Goal: Task Accomplishment & Management: Manage account settings

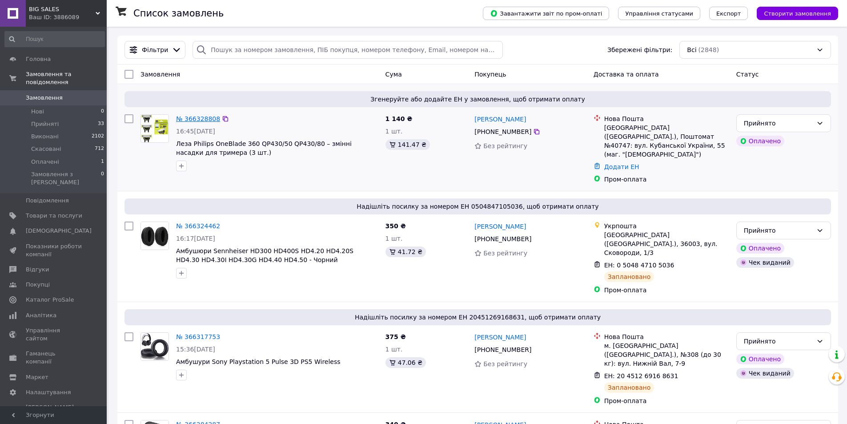
click at [192, 116] on link "№ 366328808" at bounding box center [198, 118] width 44 height 7
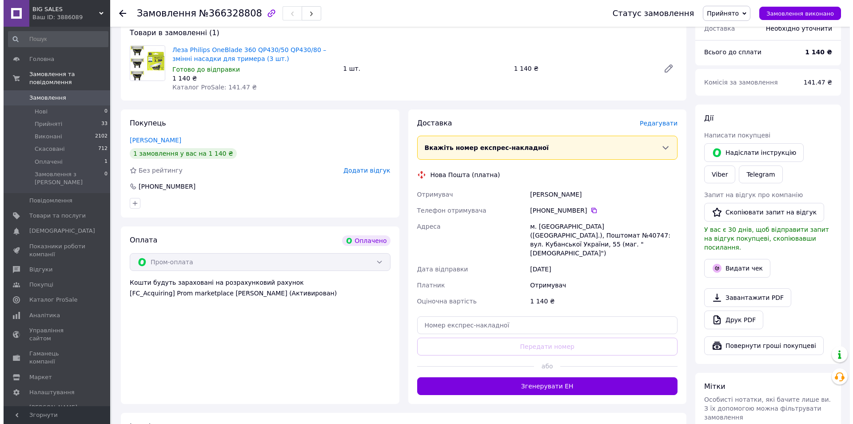
scroll to position [89, 0]
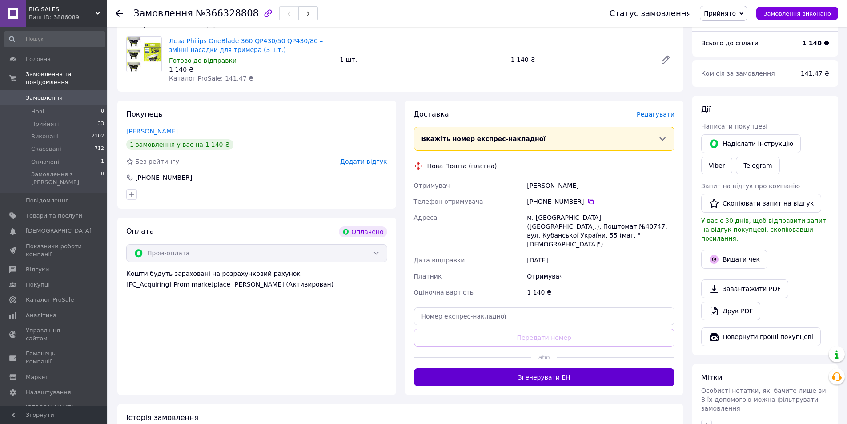
click at [550, 368] on button "Згенерувати ЕН" at bounding box center [544, 377] width 261 height 18
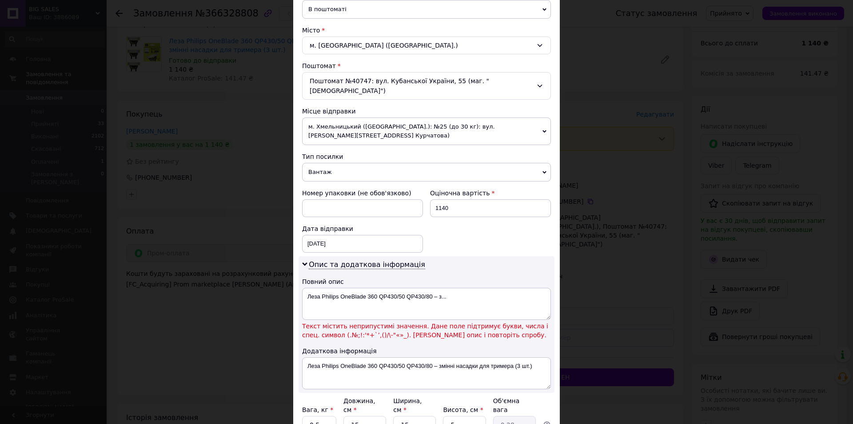
scroll to position [222, 0]
drag, startPoint x: 376, startPoint y: 281, endPoint x: 460, endPoint y: 275, distance: 85.1
click at [460, 275] on div "Опис та додаткова інформація Повний опис Леза Philips OneBlade 360 QP430/50 QP4…" at bounding box center [427, 323] width 256 height 136
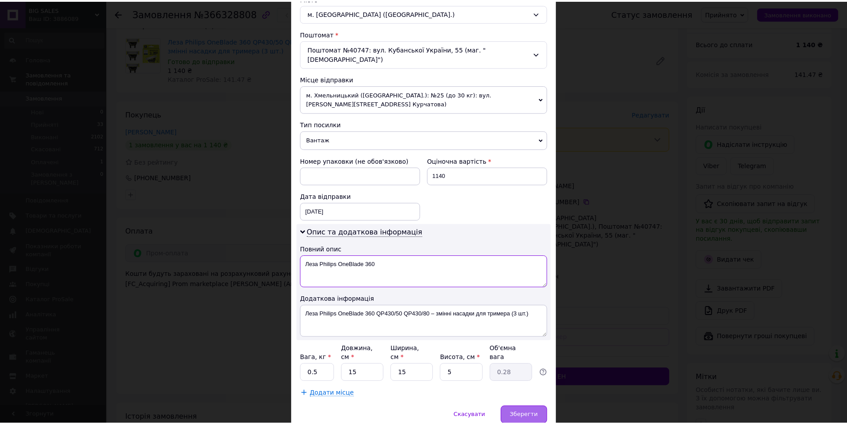
scroll to position [275, 0]
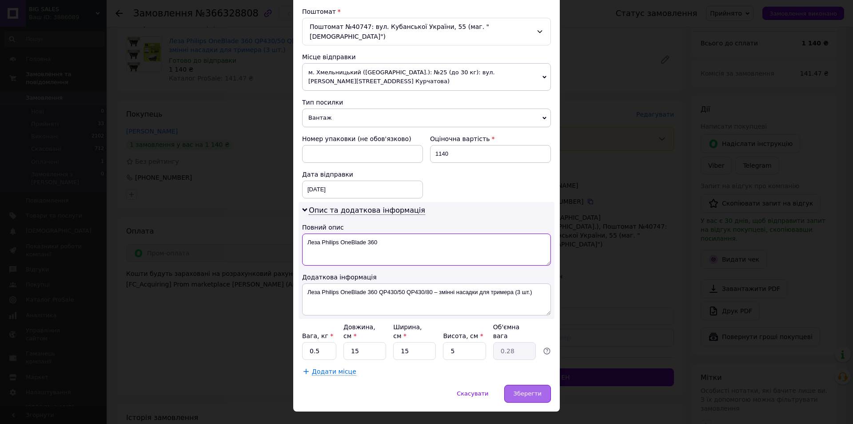
type textarea "Леза Philips OneBlade 360"
click at [535, 390] on span "Зберегти" at bounding box center [528, 393] width 28 height 7
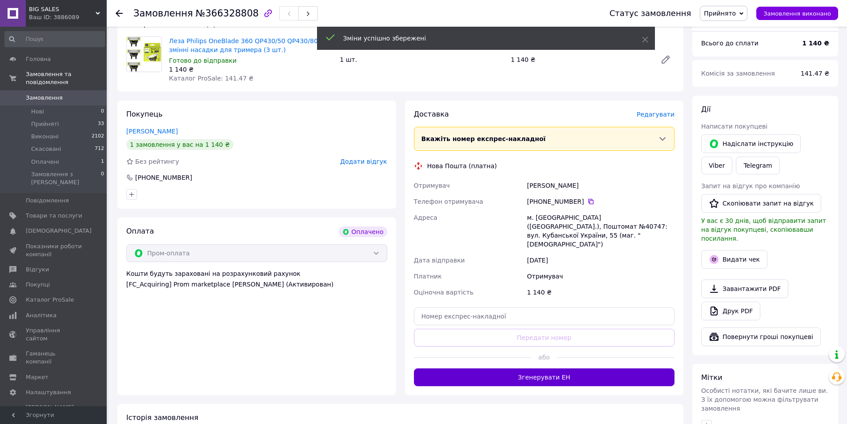
click at [617, 368] on button "Згенерувати ЕН" at bounding box center [544, 377] width 261 height 18
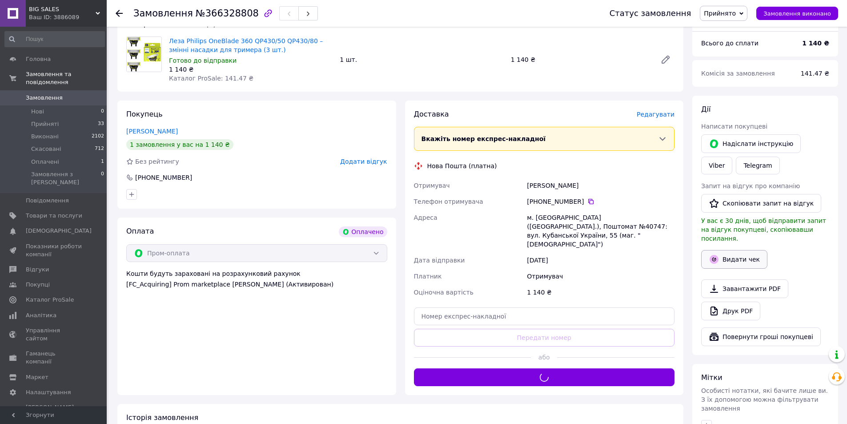
click at [723, 250] on button "Видати чек" at bounding box center [734, 259] width 66 height 19
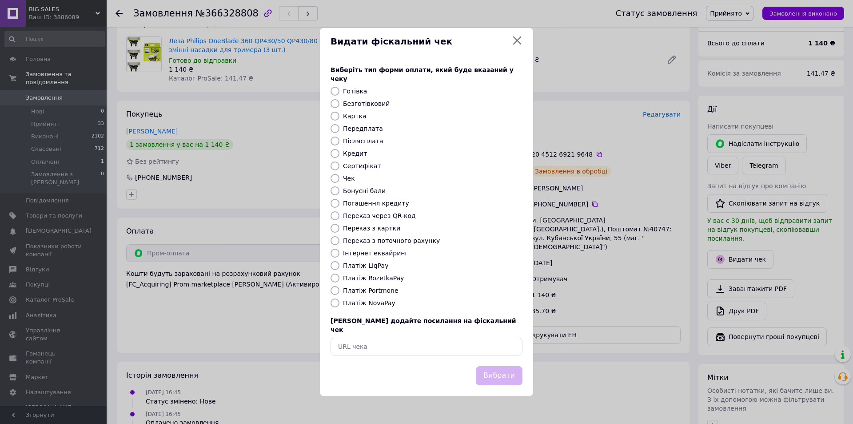
click at [348, 100] on label "Безготівковий" at bounding box center [366, 103] width 47 height 7
click at [340, 100] on input "Безготівковий" at bounding box center [335, 103] width 9 height 9
radio input "true"
click at [507, 368] on button "Вибрати" at bounding box center [499, 375] width 47 height 19
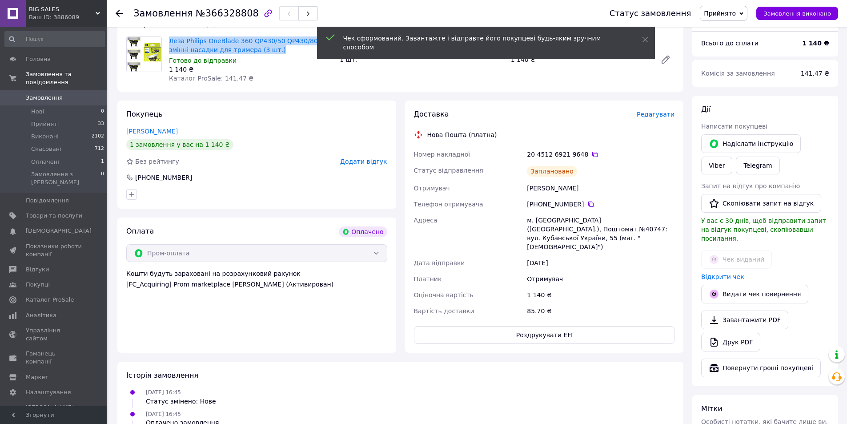
drag, startPoint x: 169, startPoint y: 34, endPoint x: 256, endPoint y: 49, distance: 88.9
click at [256, 49] on div "Леза Philips OneBlade 360 QP430/50 QP430/80 – змінні насадки для тримера (3 шт.…" at bounding box center [250, 60] width 171 height 50
copy link "Леза Philips OneBlade 360 QP430/50 QP430/80 – змінні насадки для тримера (3 шт.)"
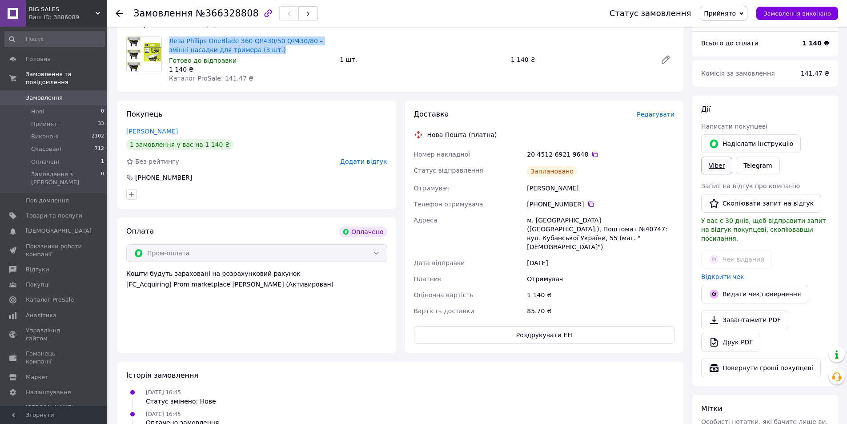
click at [732, 156] on link "Viber" at bounding box center [716, 165] width 31 height 18
drag, startPoint x: 570, startPoint y: 400, endPoint x: 570, endPoint y: 364, distance: 36.0
click at [571, 409] on div "12.10.2025 16:45 Оплачено замовлення" at bounding box center [400, 418] width 555 height 18
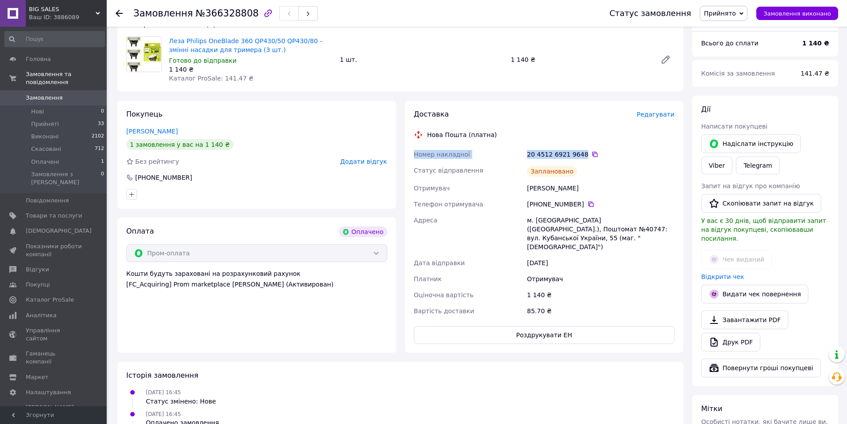
drag, startPoint x: 410, startPoint y: 153, endPoint x: 579, endPoint y: 152, distance: 168.9
click at [579, 152] on div "Доставка Редагувати Нова Пошта (платна) Номер накладної 20 4512 6921 9648   Ста…" at bounding box center [544, 226] width 279 height 252
copy div "Номер накладної 20 4512 6921 9648"
click at [611, 387] on div "12.10.2025 16:45 Статус змінено: Нове" at bounding box center [400, 396] width 555 height 18
click at [711, 273] on link "Відкрити чек" at bounding box center [722, 276] width 43 height 7
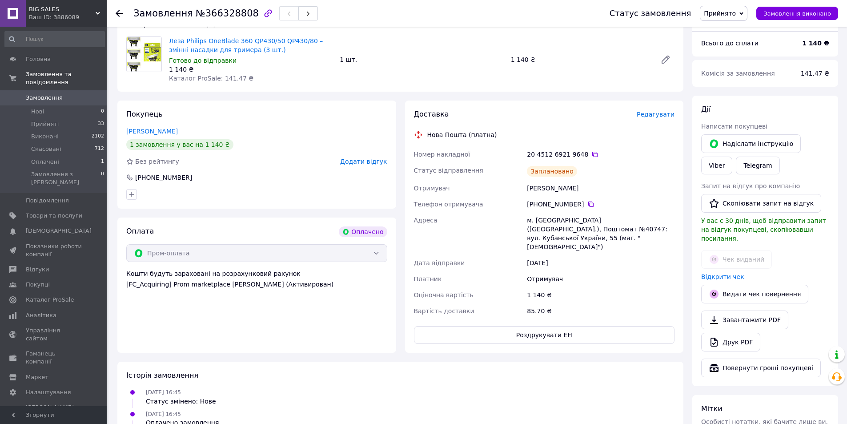
click at [26, 94] on span "Замовлення" at bounding box center [44, 98] width 37 height 8
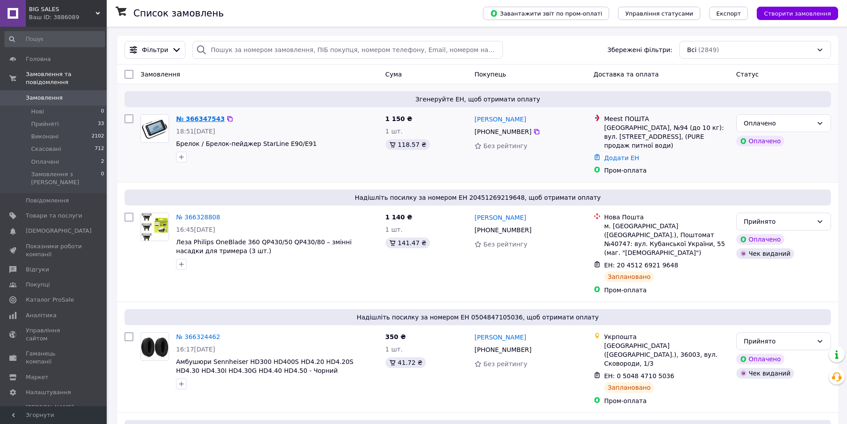
click at [208, 119] on link "№ 366347543" at bounding box center [200, 118] width 48 height 7
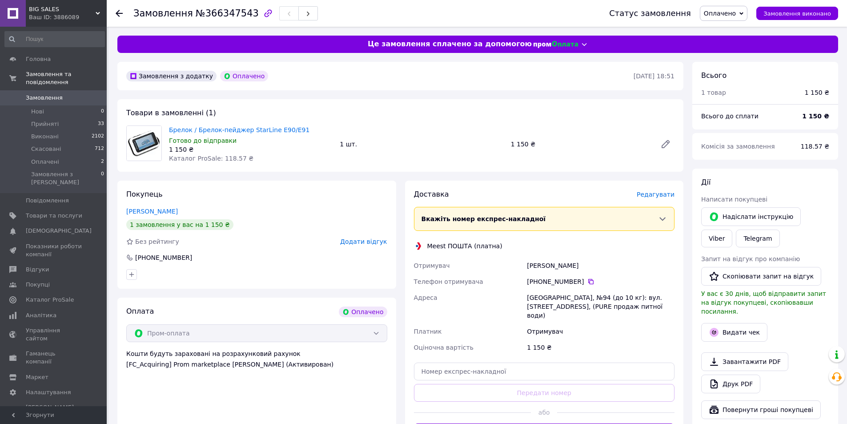
scroll to position [133, 0]
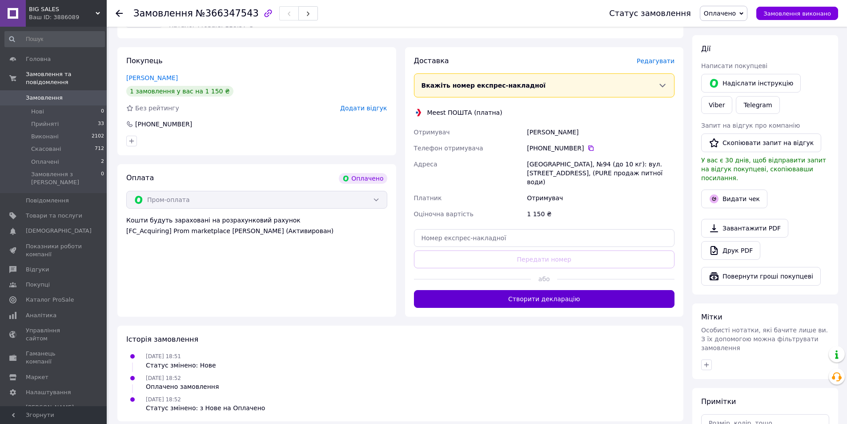
click at [557, 291] on button "Створити декларацію" at bounding box center [544, 299] width 261 height 18
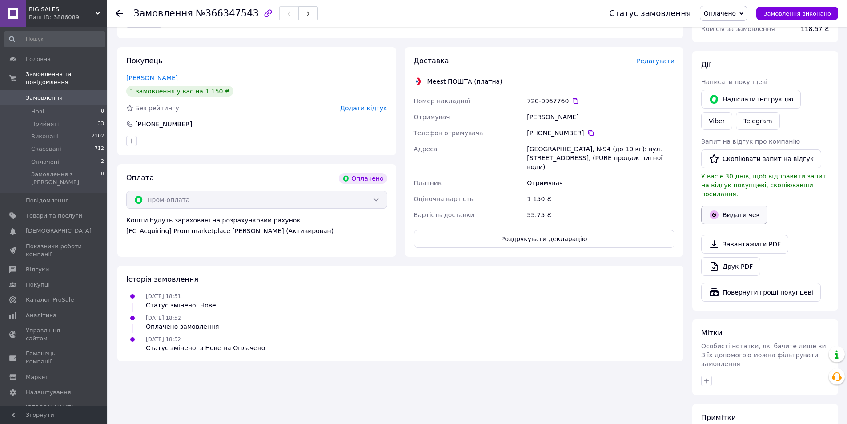
click at [737, 208] on button "Видати чек" at bounding box center [734, 214] width 66 height 19
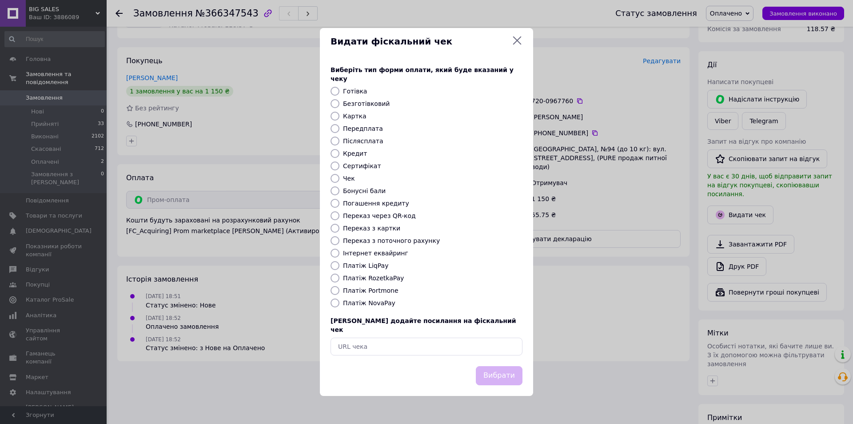
click at [361, 105] on label "Безготівковий" at bounding box center [366, 103] width 47 height 7
click at [340, 105] on input "Безготівковий" at bounding box center [335, 103] width 9 height 9
radio input "true"
click at [499, 367] on button "Вибрати" at bounding box center [499, 375] width 47 height 19
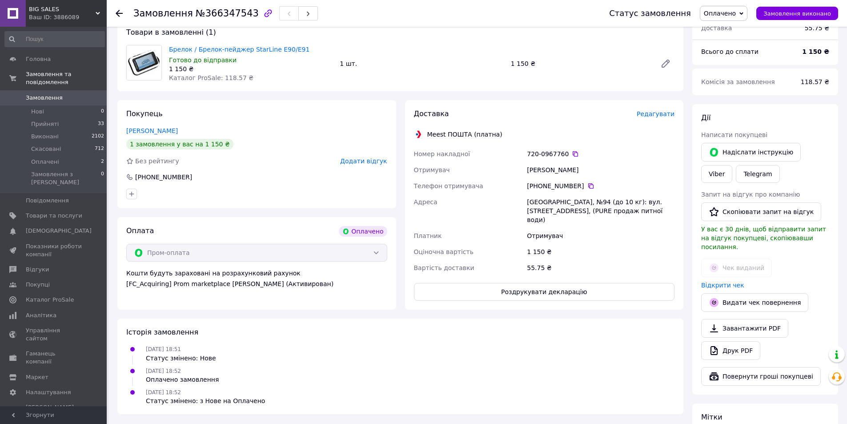
scroll to position [0, 0]
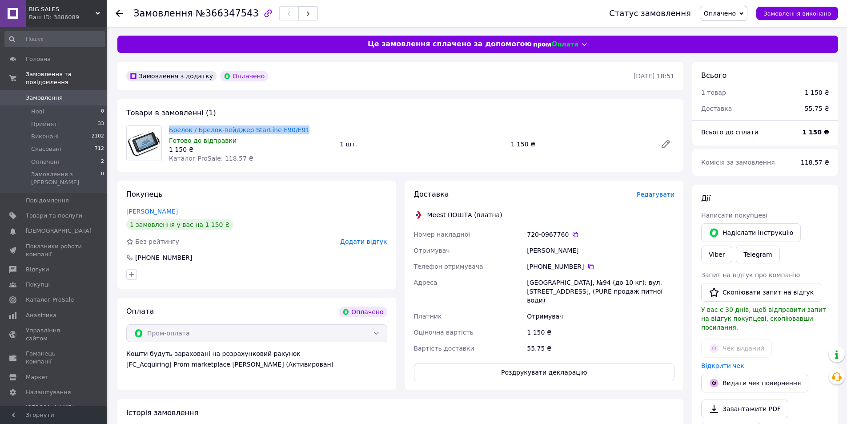
drag, startPoint x: 168, startPoint y: 128, endPoint x: 294, endPoint y: 128, distance: 126.2
click at [294, 128] on div "Брелок / Брелок-пейджер StarLine E90/E91 Готово до відправки 1 150 ₴ Каталог Pr…" at bounding box center [250, 144] width 171 height 41
copy link "Брелок / Брелок-пейджер StarLine E90/E91"
click at [732, 245] on link "Viber" at bounding box center [716, 254] width 31 height 18
drag, startPoint x: 556, startPoint y: 393, endPoint x: 560, endPoint y: 385, distance: 8.9
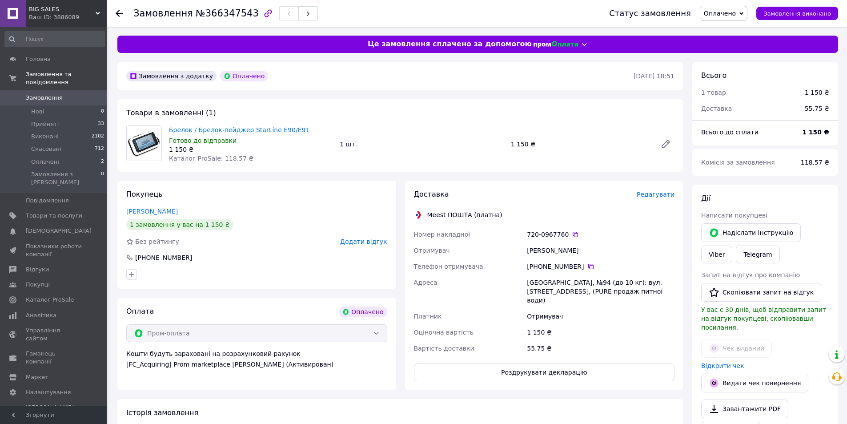
drag, startPoint x: 408, startPoint y: 234, endPoint x: 560, endPoint y: 232, distance: 152.5
click at [560, 232] on div "Доставка Редагувати Meest ПОШТА (платна) Номер накладної 720-0967760   Отримува…" at bounding box center [544, 284] width 279 height 209
drag, startPoint x: 561, startPoint y: 235, endPoint x: 426, endPoint y: 238, distance: 135.1
click at [409, 229] on div "Доставка Редагувати Meest ПОШТА (платна) Номер накладної 720-0967760   Отримува…" at bounding box center [544, 284] width 279 height 209
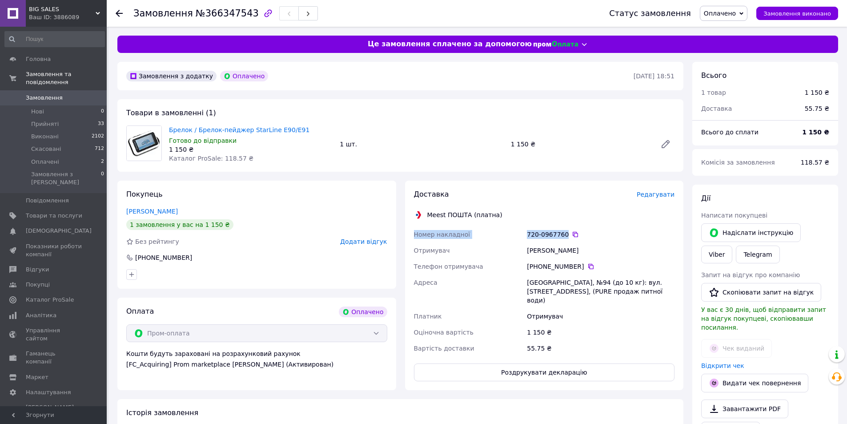
copy div "Номер накладної 720-0967760"
drag, startPoint x: 619, startPoint y: 394, endPoint x: 627, endPoint y: 391, distance: 8.6
click at [720, 362] on link "Відкрити чек" at bounding box center [722, 365] width 43 height 7
click at [58, 212] on span "Товари та послуги" at bounding box center [54, 216] width 56 height 8
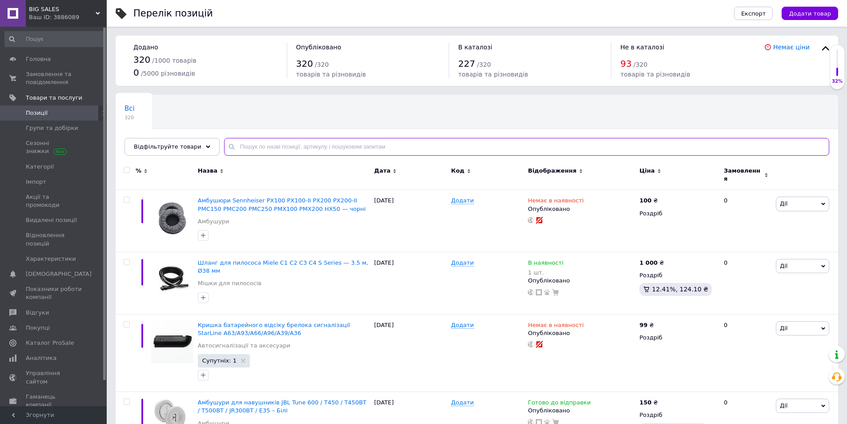
click at [298, 146] on input "text" at bounding box center [526, 147] width 605 height 18
type input "e90"
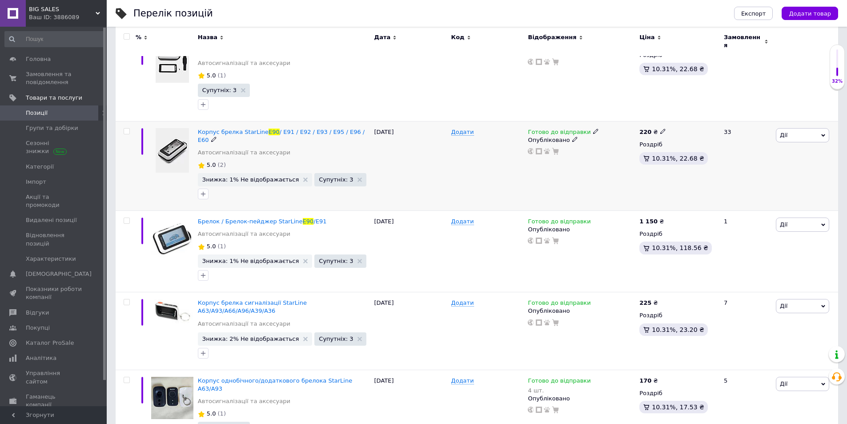
scroll to position [173, 0]
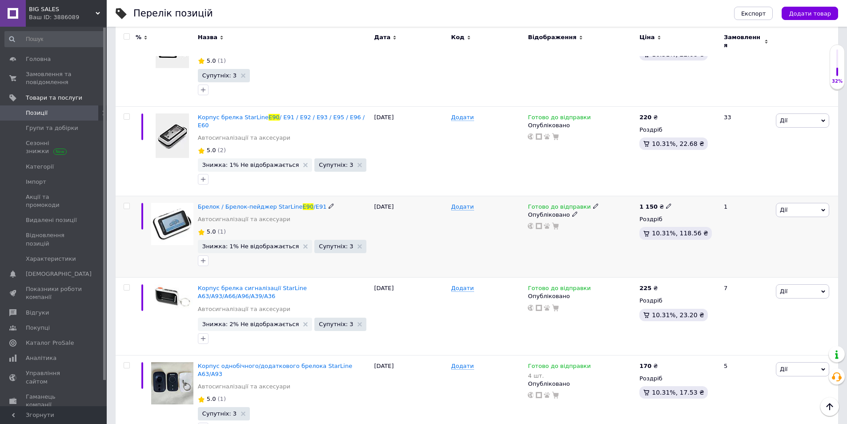
click at [547, 203] on span "Готово до відправки" at bounding box center [559, 207] width 63 height 9
click at [617, 228] on li "Немає в наявності" at bounding box center [641, 234] width 84 height 12
click at [546, 240] on div "Готово до відправки Наявність Немає в наявності В наявності Під замовлення Гото…" at bounding box center [581, 236] width 112 height 81
click at [60, 81] on span "Замовлення та повідомлення" at bounding box center [54, 78] width 56 height 16
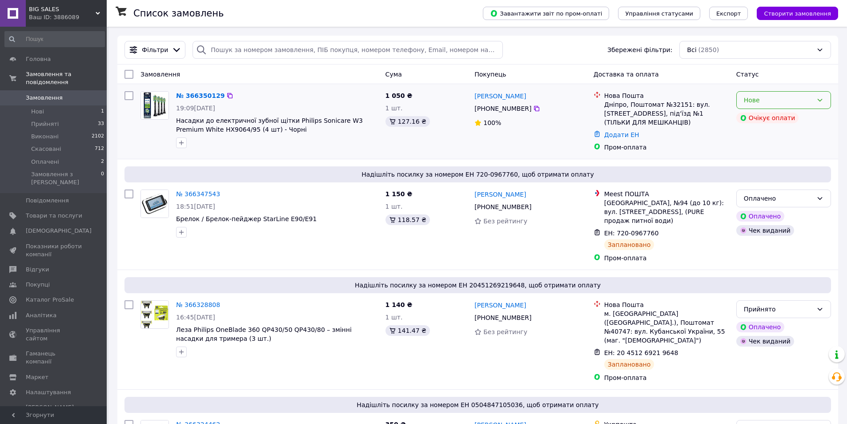
click at [762, 97] on div "Нове" at bounding box center [778, 100] width 69 height 10
click at [757, 119] on li "Прийнято" at bounding box center [783, 120] width 94 height 16
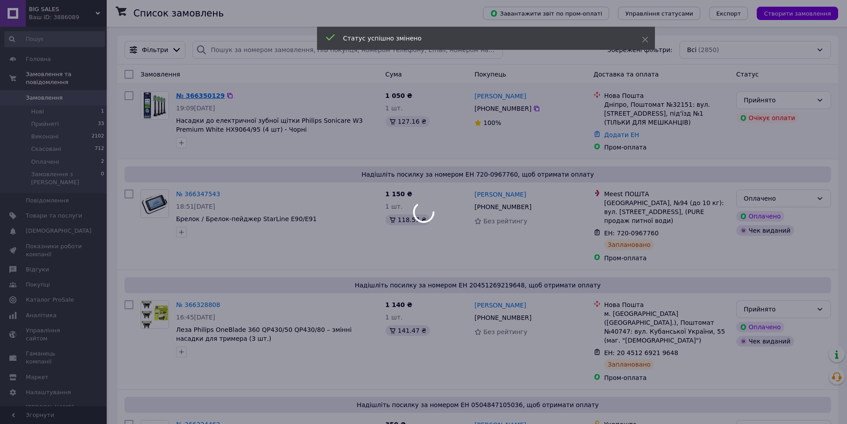
click at [206, 96] on div at bounding box center [423, 212] width 847 height 424
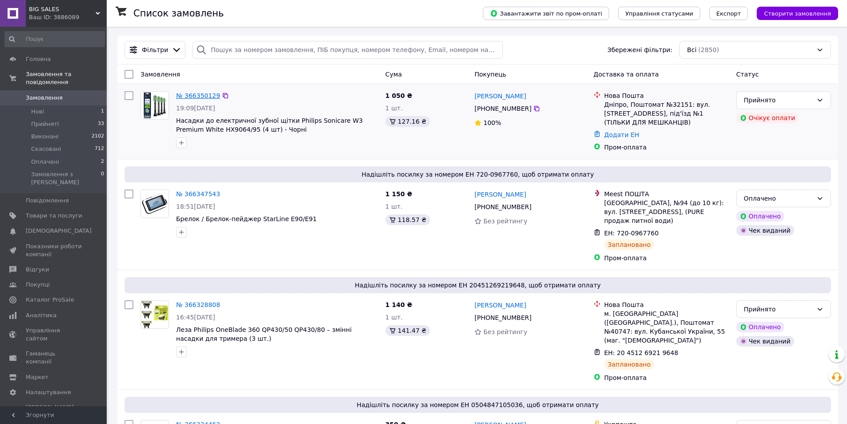
click at [203, 91] on div "№ 366350129" at bounding box center [198, 95] width 46 height 11
click at [202, 96] on link "№ 366350129" at bounding box center [198, 95] width 44 height 7
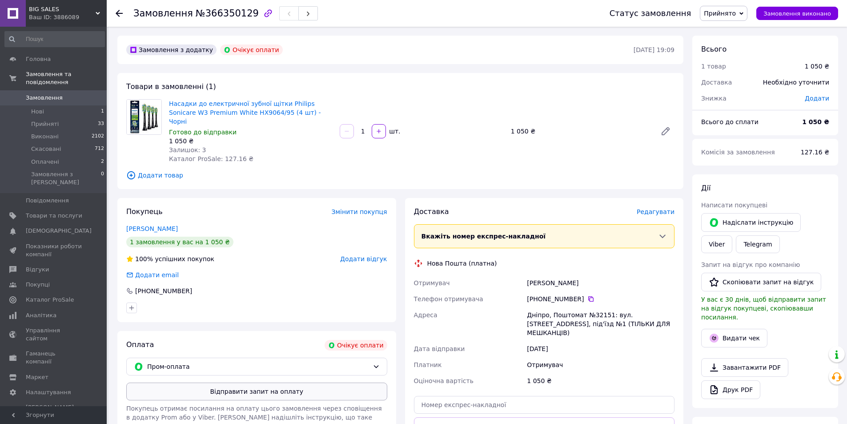
click at [305, 382] on button "Відправити запит на оплату" at bounding box center [256, 391] width 261 height 18
click at [742, 219] on button "Надіслати інструкцію" at bounding box center [751, 222] width 100 height 19
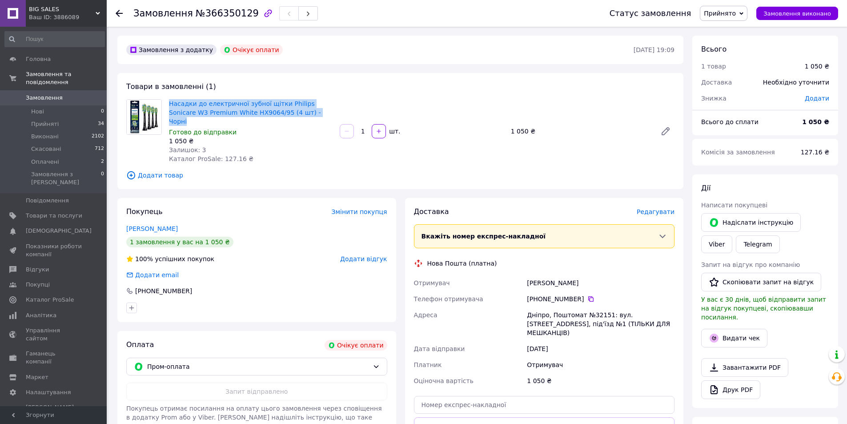
drag, startPoint x: 165, startPoint y: 102, endPoint x: 298, endPoint y: 116, distance: 133.2
click at [298, 116] on div "Насадки до електричної зубної щітки Philips Sonicare W3 Premium White HX9064/95…" at bounding box center [250, 131] width 171 height 68
copy link "Насадки до електричної зубної щітки Philips Sonicare W3 Premium White HX9064/95…"
click at [732, 235] on link "Viber" at bounding box center [716, 244] width 31 height 18
click at [193, 286] on div "[PHONE_NUMBER]" at bounding box center [256, 290] width 261 height 9
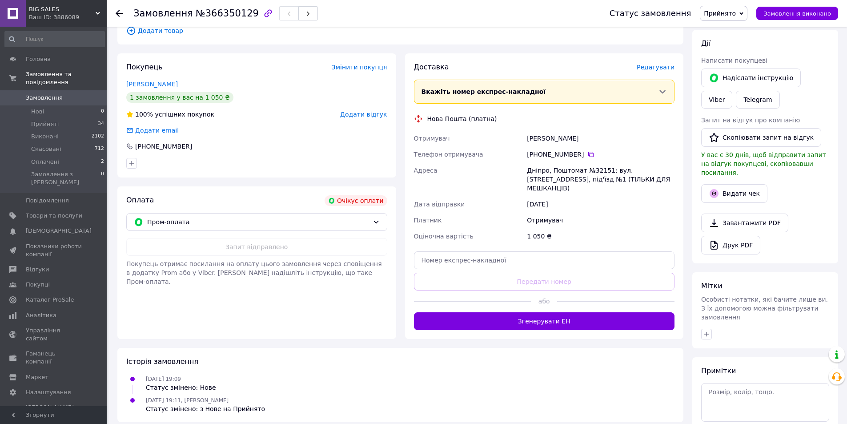
scroll to position [142, 0]
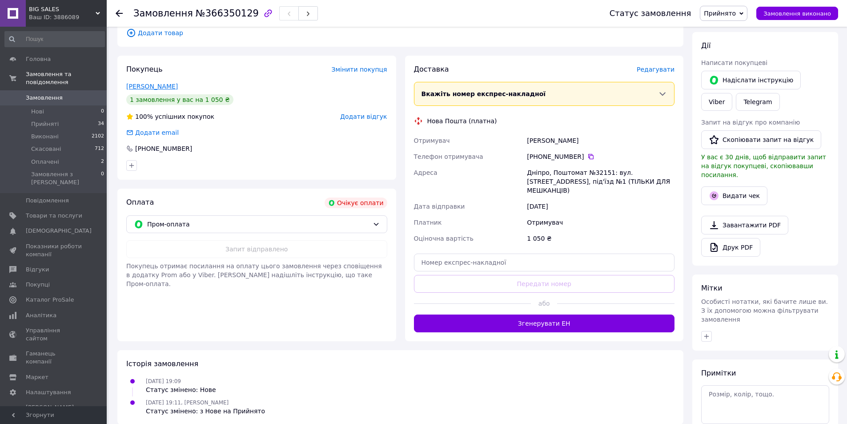
click at [178, 83] on link "[PERSON_NAME]" at bounding box center [152, 86] width 52 height 7
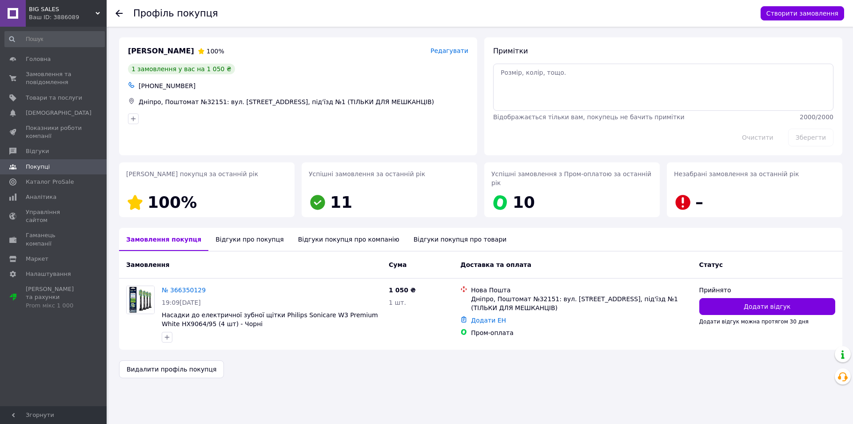
click at [220, 228] on div "Відгуки про покупця" at bounding box center [249, 239] width 82 height 23
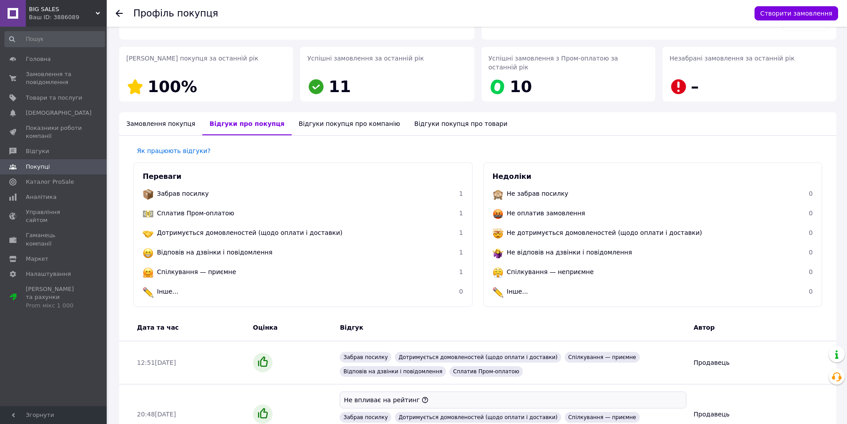
scroll to position [91, 0]
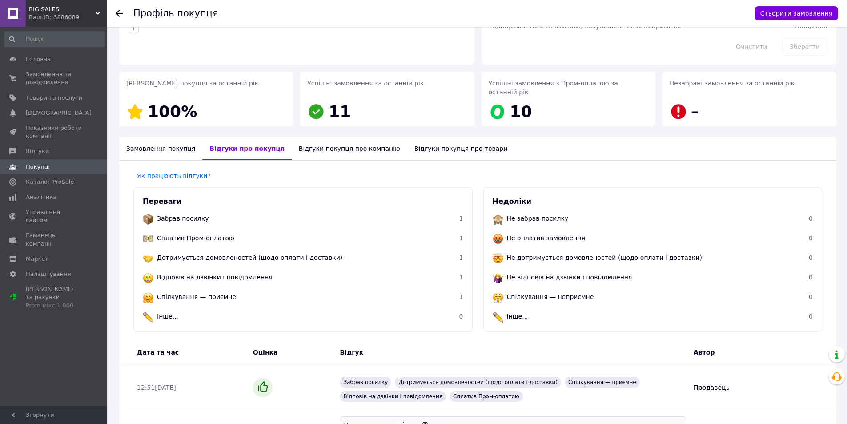
click at [317, 141] on div "Відгуки покупця про компанію" at bounding box center [350, 148] width 116 height 23
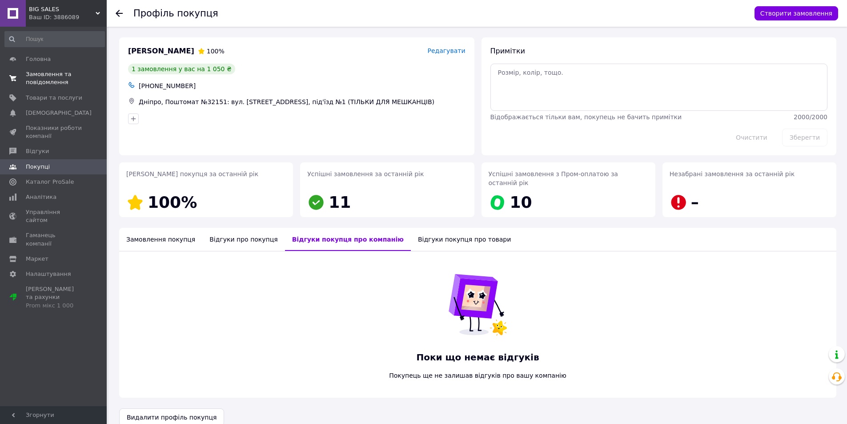
click at [31, 68] on link "Замовлення та повідомлення 0 0" at bounding box center [54, 78] width 109 height 23
